Goal: Task Accomplishment & Management: Manage account settings

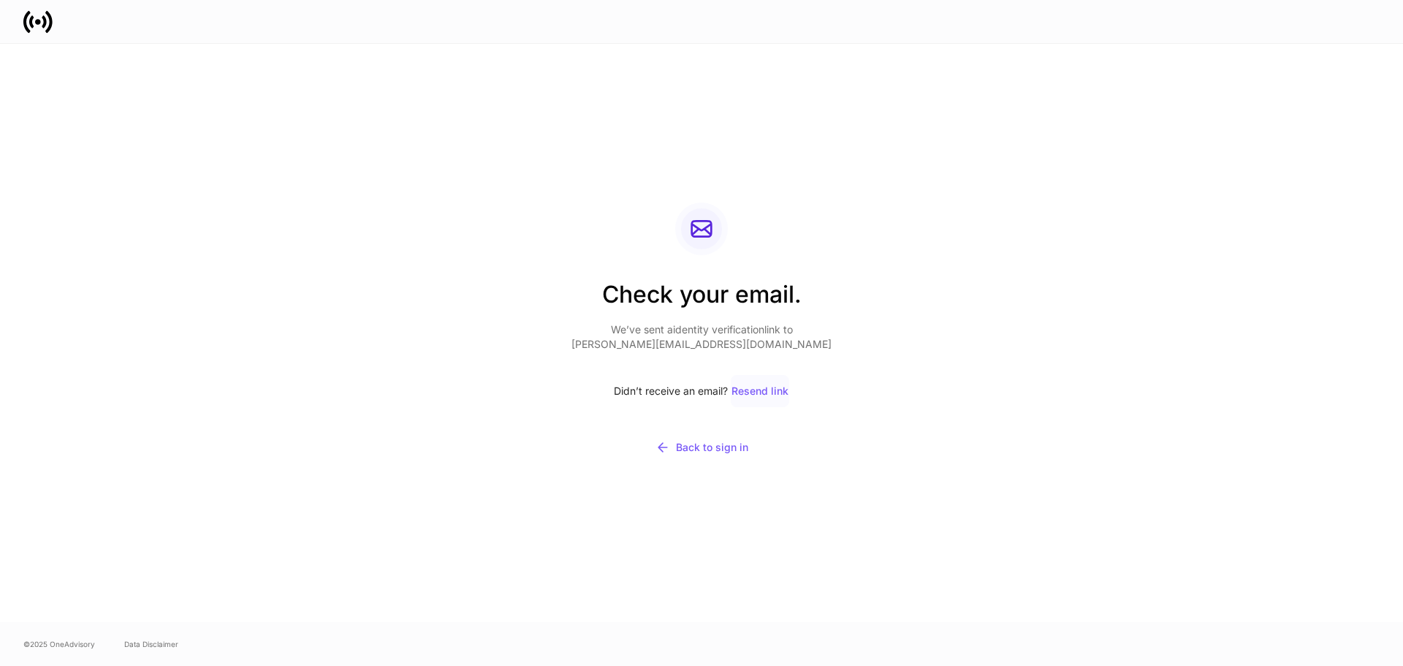
click at [766, 395] on div "Resend link" at bounding box center [760, 391] width 57 height 10
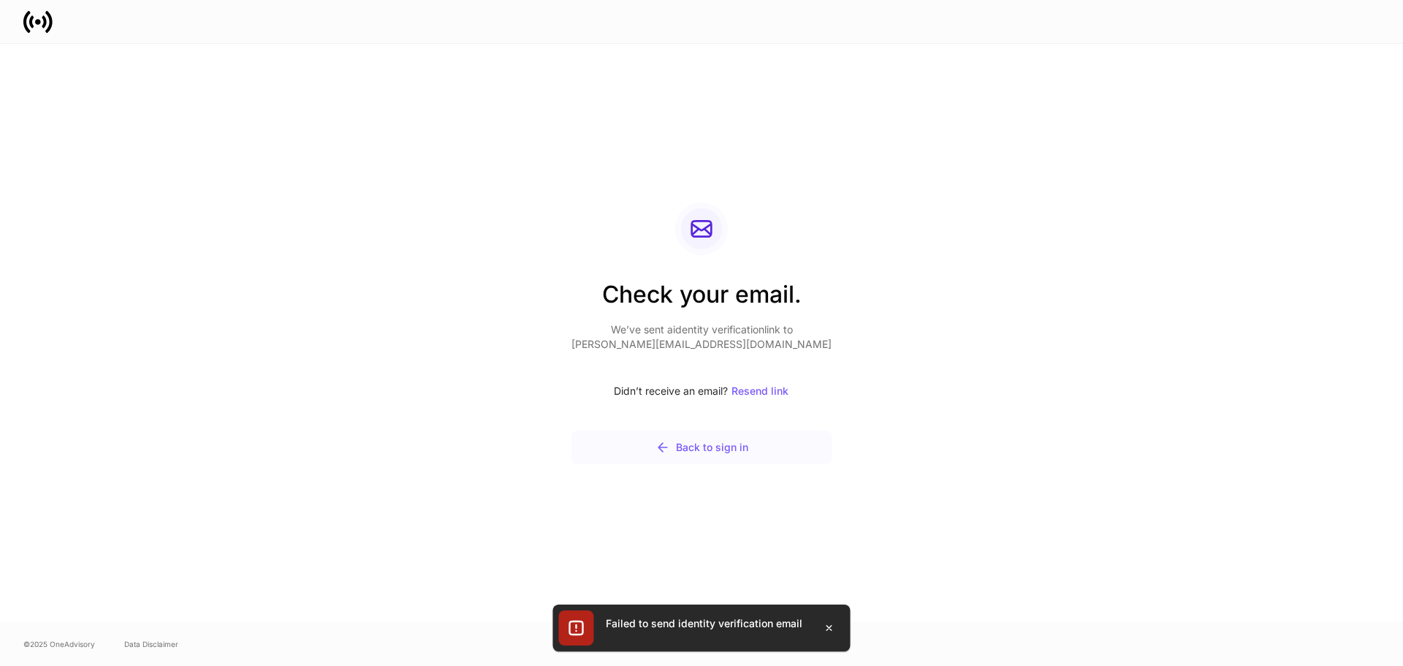
click at [679, 455] on button "Back to sign in" at bounding box center [702, 448] width 260 height 34
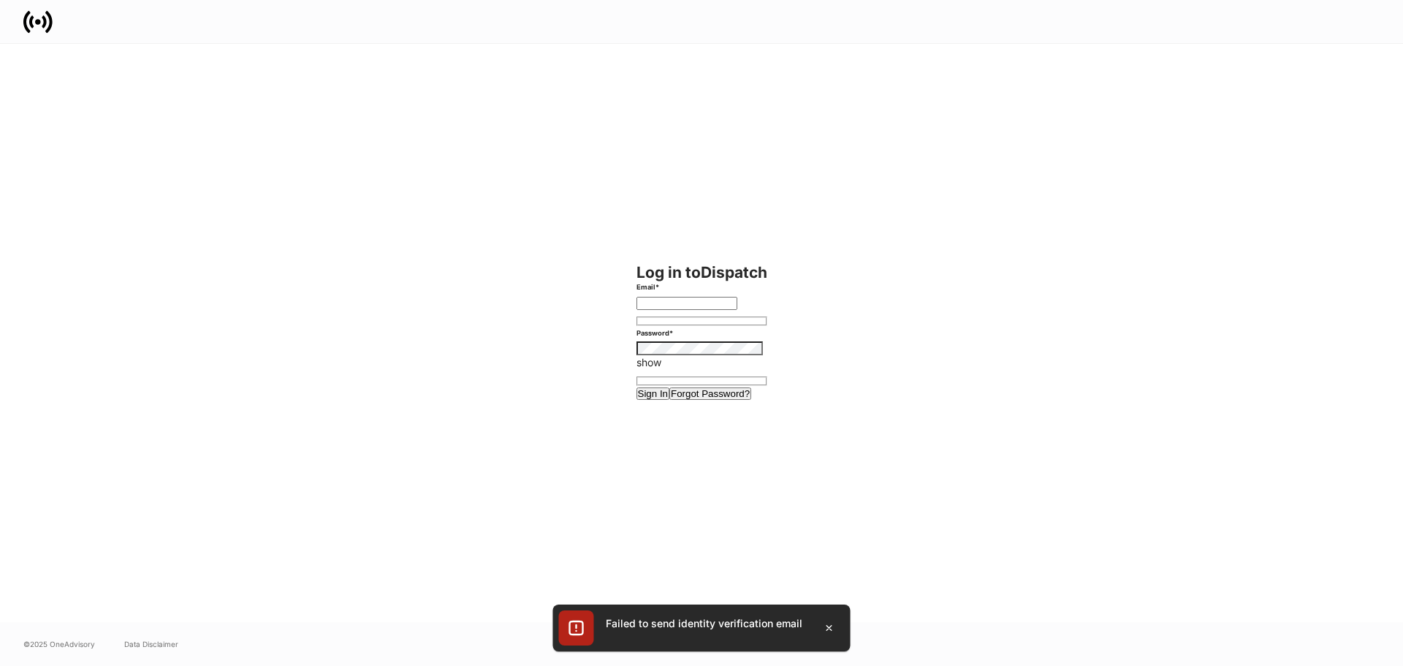
type input "**********"
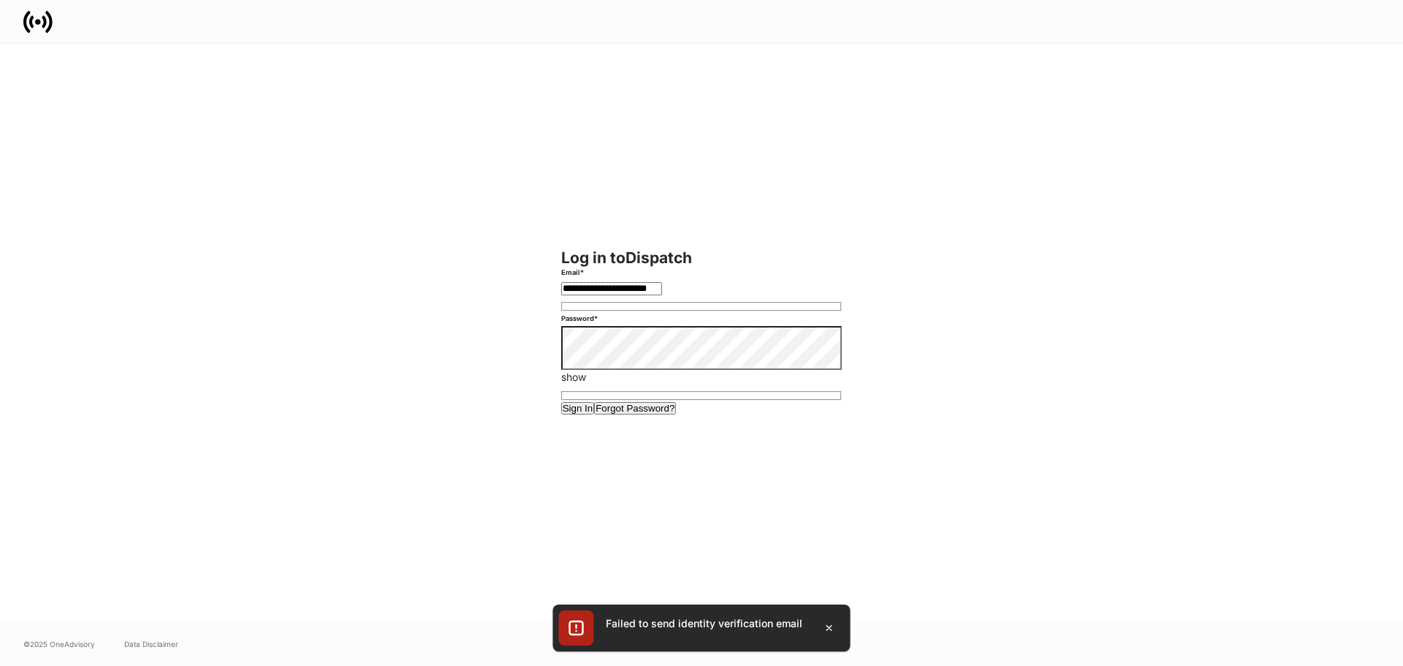
click at [561, 402] on button "Sign In" at bounding box center [578, 408] width 34 height 12
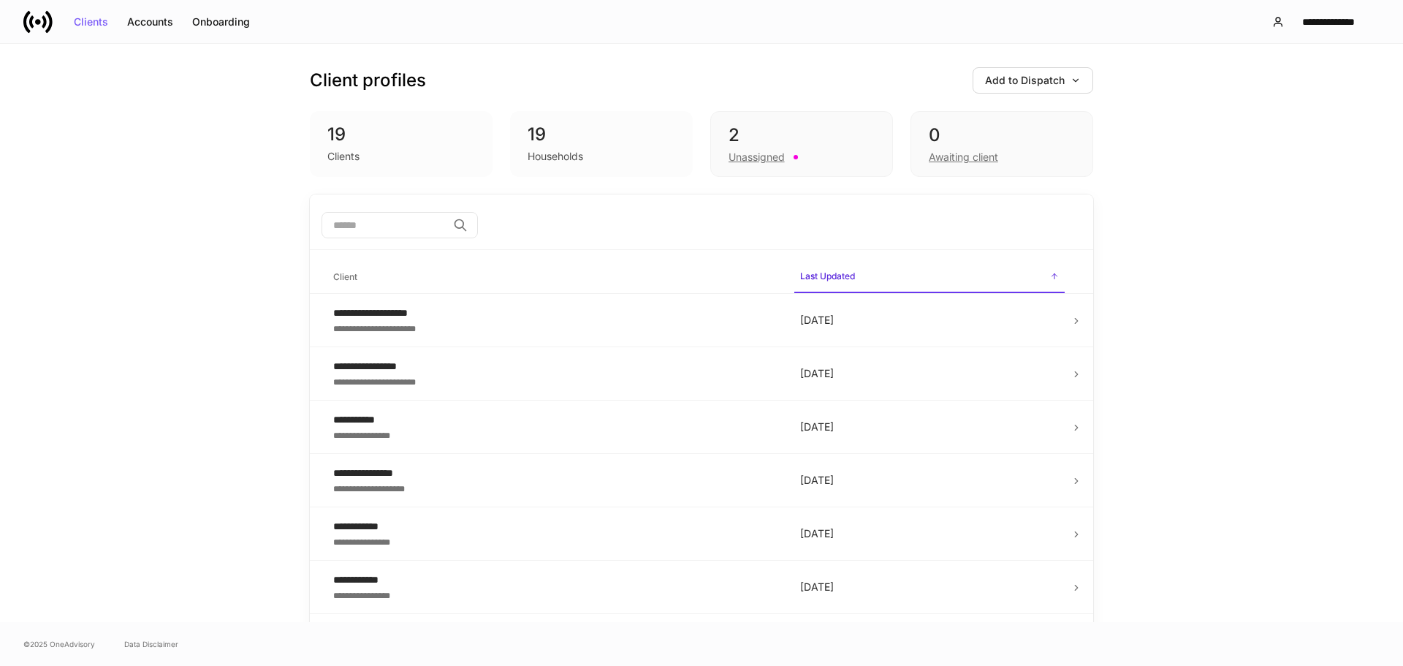
click at [610, 122] on div "19 Households" at bounding box center [601, 144] width 183 height 66
drag, startPoint x: 605, startPoint y: 126, endPoint x: 603, endPoint y: 137, distance: 11.1
click at [604, 127] on div "19" at bounding box center [602, 134] width 148 height 23
click at [603, 137] on div "19" at bounding box center [602, 134] width 148 height 23
click at [381, 127] on div "19" at bounding box center [401, 134] width 148 height 23
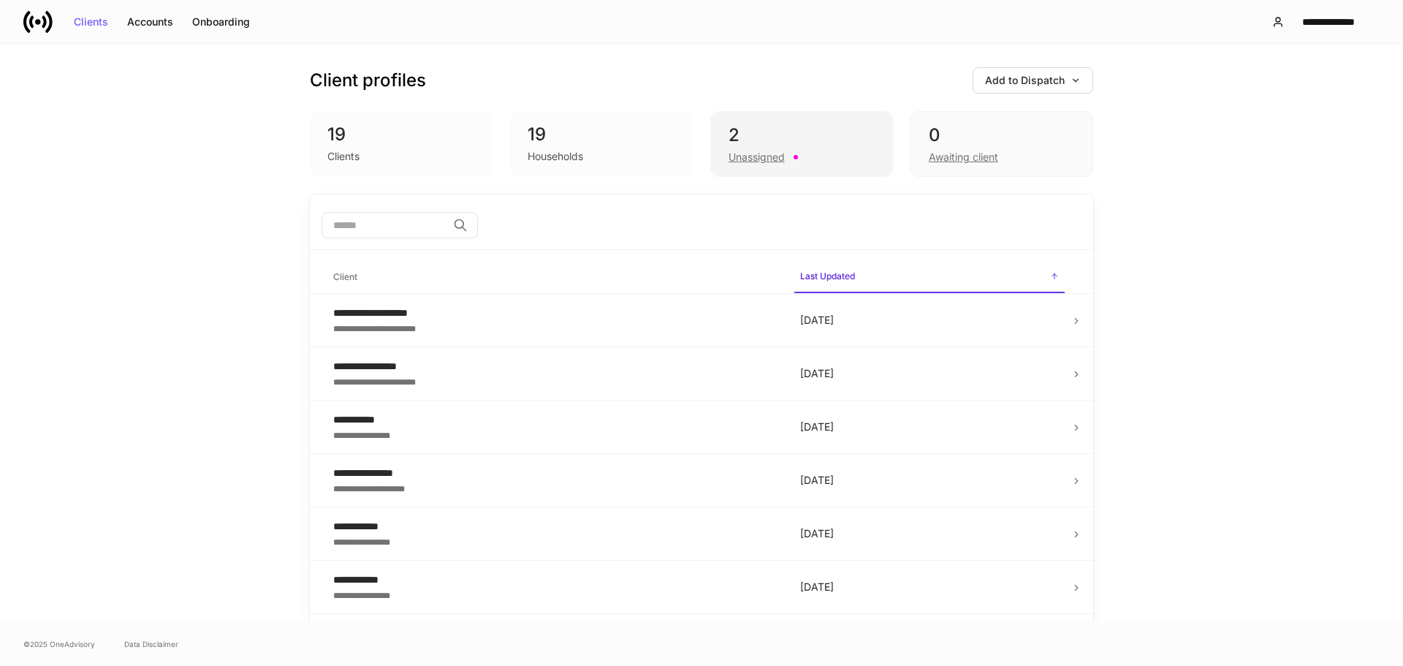
click at [732, 116] on div "2 Unassigned" at bounding box center [801, 144] width 183 height 66
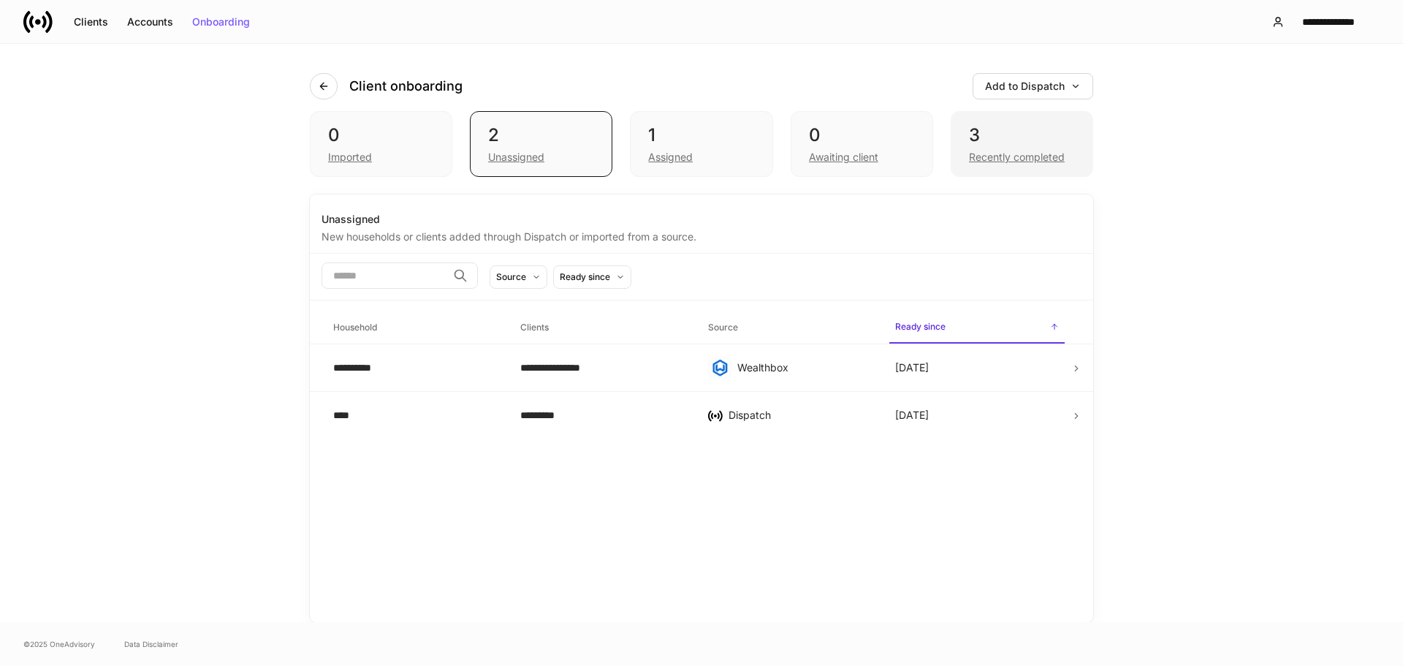
click at [1003, 138] on div "3" at bounding box center [1022, 135] width 106 height 23
